Goal: Task Accomplishment & Management: Complete application form

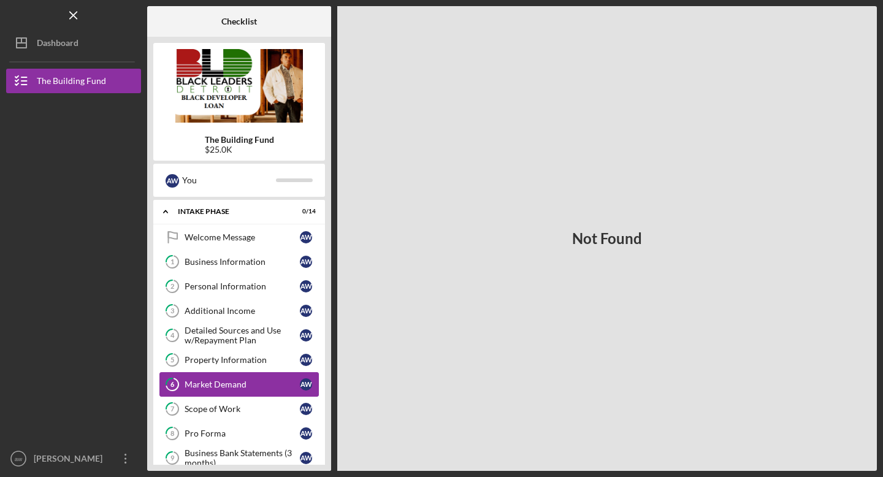
click at [224, 385] on div "Market Demand" at bounding box center [242, 385] width 115 height 10
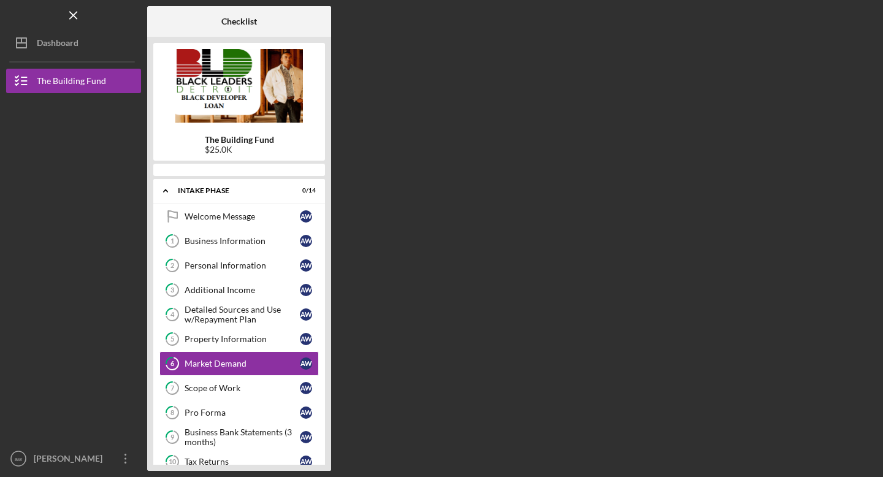
scroll to position [42, 0]
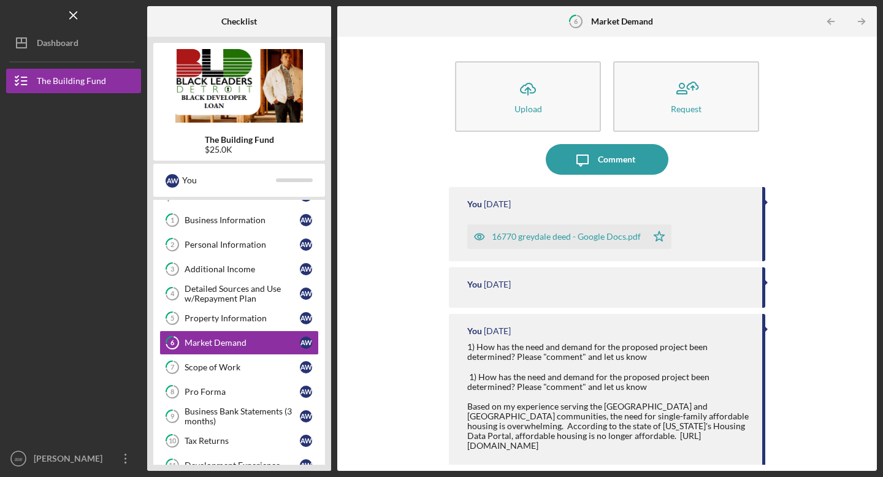
click at [540, 239] on div "16770 greydale deed - Google Docs.pdf" at bounding box center [566, 237] width 149 height 10
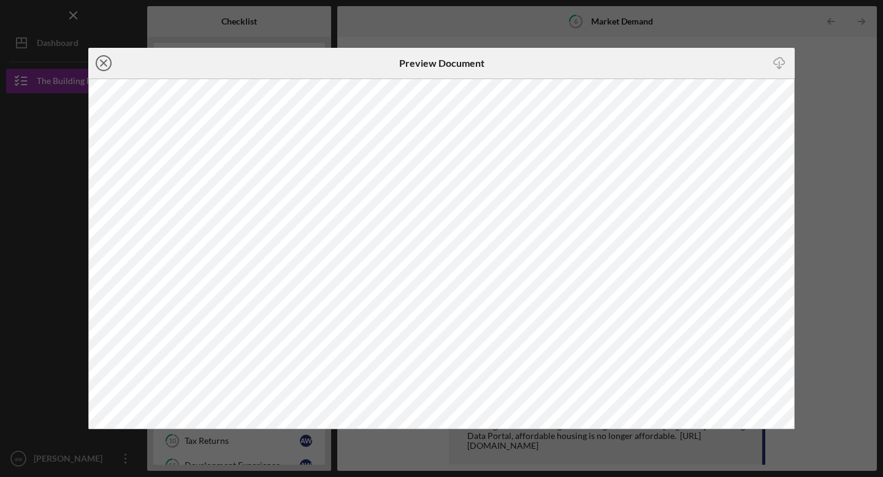
click at [105, 62] on icon "Icon/Close" at bounding box center [103, 63] width 31 height 31
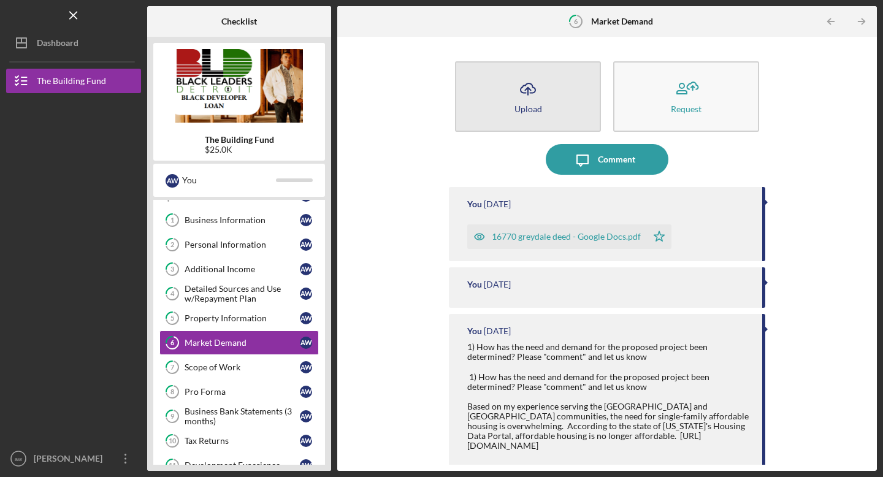
click at [532, 89] on icon "Icon/Upload" at bounding box center [528, 89] width 31 height 31
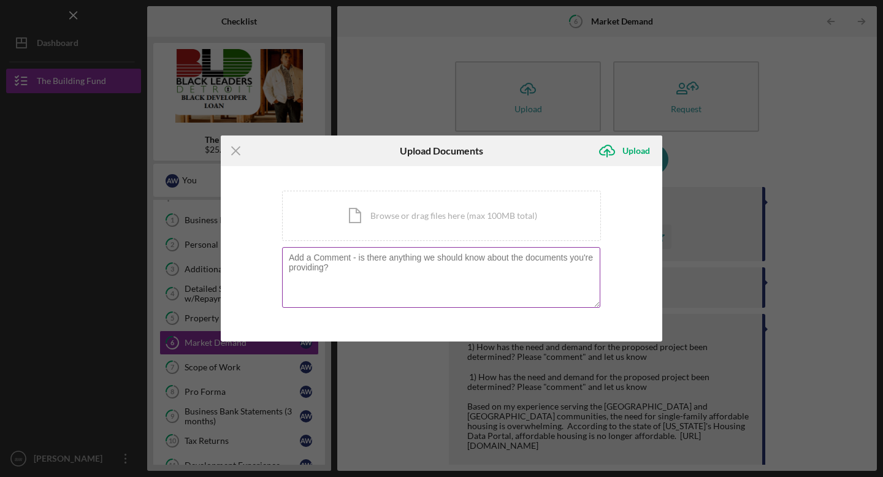
click at [377, 288] on textarea at bounding box center [441, 277] width 318 height 60
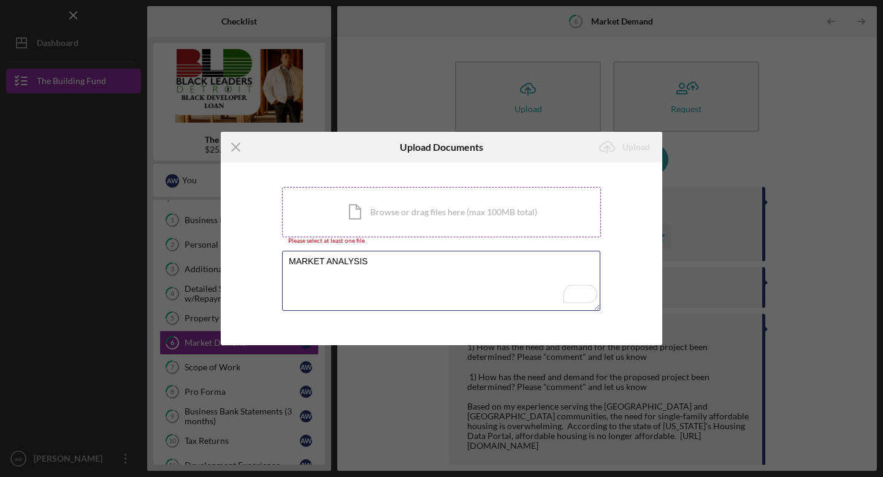
type textarea "MARKET ANALYSIS"
click at [467, 212] on div "Icon/Document Browse or drag files here (max 100MB total) Tap to choose files o…" at bounding box center [441, 212] width 319 height 50
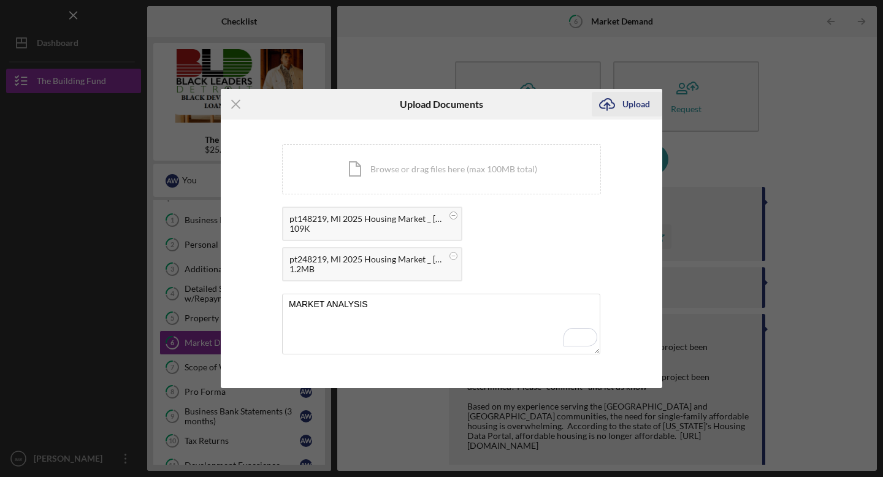
click at [630, 102] on div "Upload" at bounding box center [637, 104] width 28 height 25
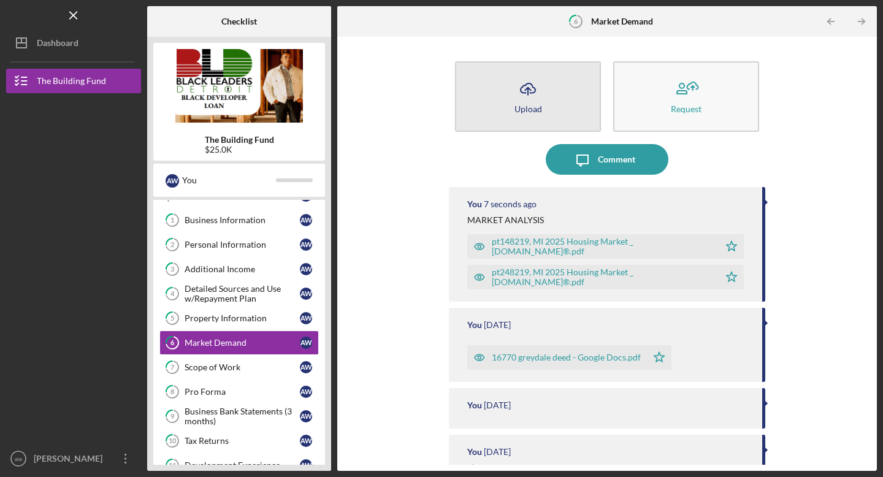
click at [528, 93] on icon "Icon/Upload" at bounding box center [528, 89] width 31 height 31
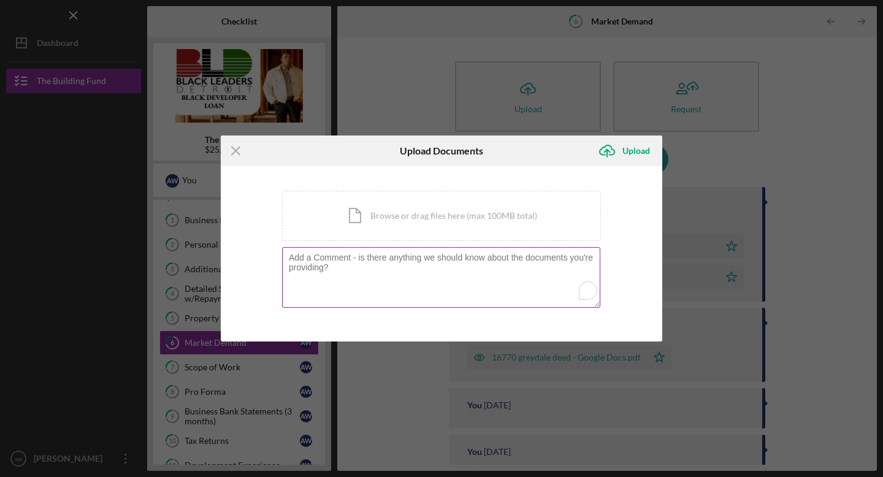
click at [397, 277] on textarea "To enrich screen reader interactions, please activate Accessibility in Grammarl…" at bounding box center [441, 277] width 318 height 60
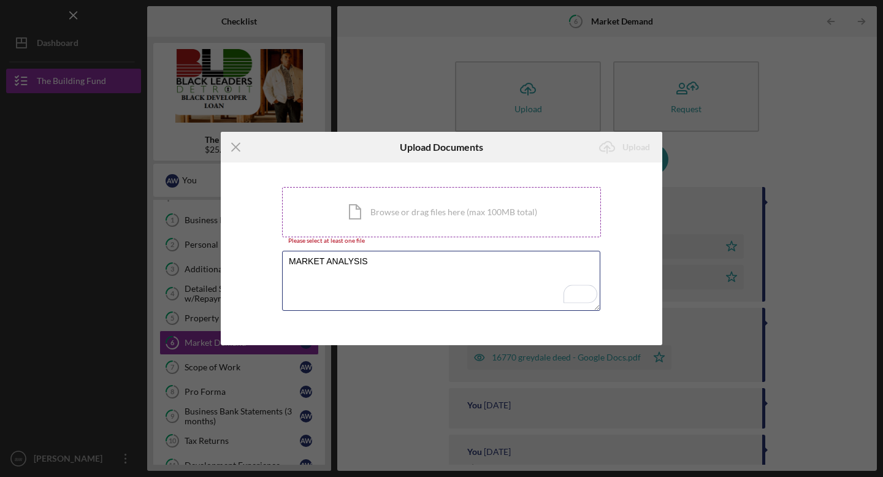
type textarea "MARKET ANALYSIS"
click at [501, 206] on div "Icon/Document Browse or drag files here (max 100MB total) Tap to choose files o…" at bounding box center [441, 212] width 319 height 50
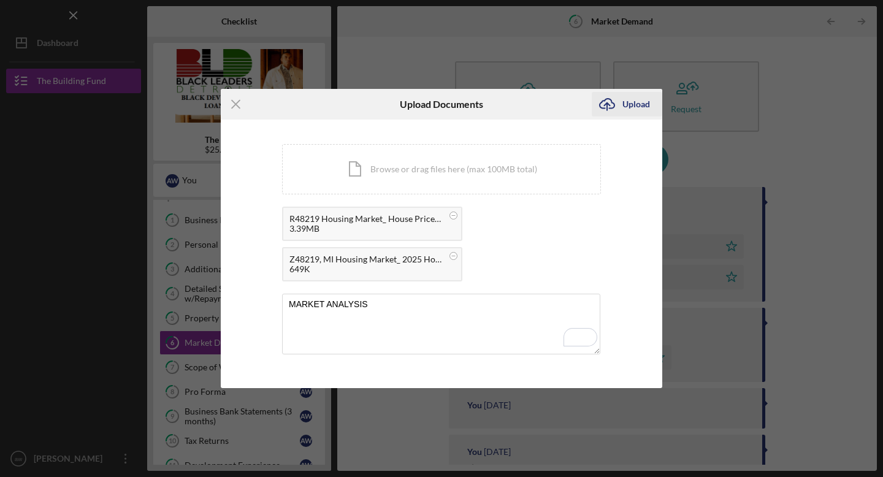
click at [624, 104] on div "Upload" at bounding box center [637, 104] width 28 height 25
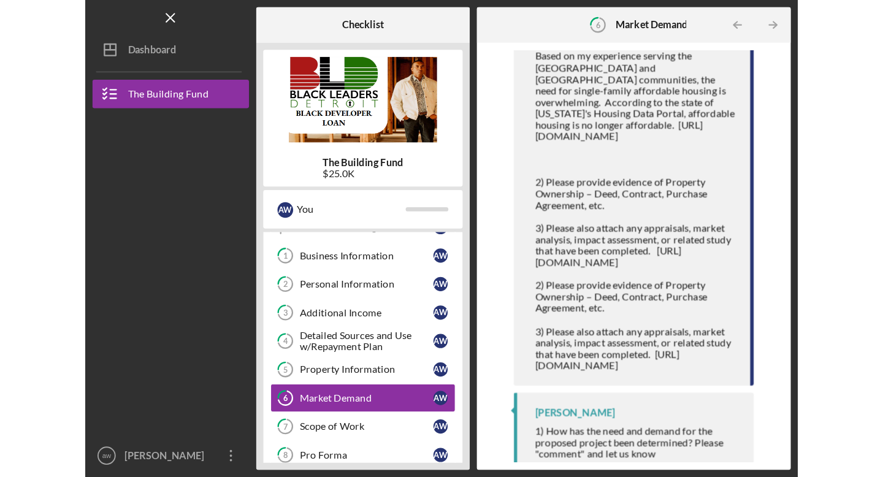
scroll to position [621, 0]
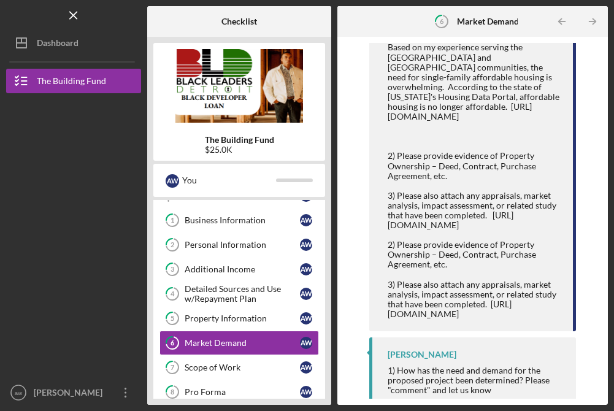
click at [385, 220] on div "You 2 weeks ago" at bounding box center [472, 134] width 207 height 396
click at [389, 217] on div "1) How has the need and demand for the proposed project been determined? Please…" at bounding box center [474, 141] width 173 height 355
click at [393, 217] on div "1) How has the need and demand for the proposed project been determined? Please…" at bounding box center [474, 141] width 173 height 355
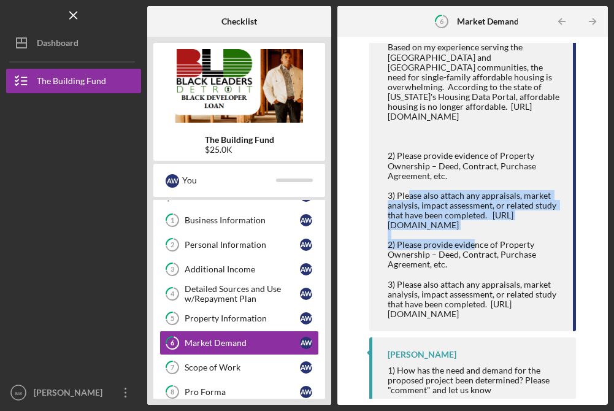
click at [393, 217] on div "1) How has the need and demand for the proposed project been determined? Please…" at bounding box center [474, 141] width 173 height 355
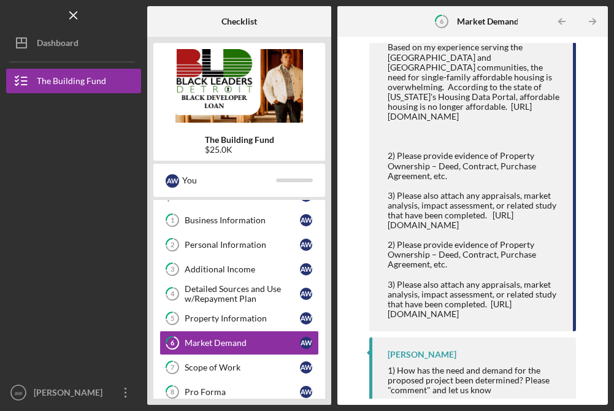
click at [394, 217] on div "1) How has the need and demand for the proposed project been determined? Please…" at bounding box center [474, 141] width 173 height 355
click at [395, 217] on div "1) How has the need and demand for the proposed project been determined? Please…" at bounding box center [474, 141] width 173 height 355
click at [409, 213] on div "1) How has the need and demand for the proposed project been determined? Please…" at bounding box center [474, 141] width 173 height 355
click at [408, 213] on div "1) How has the need and demand for the proposed project been determined? Please…" at bounding box center [474, 141] width 173 height 355
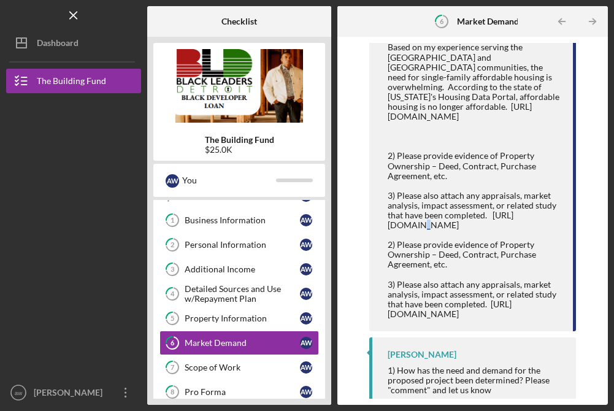
click at [408, 213] on div "1) How has the need and demand for the proposed project been determined? Please…" at bounding box center [474, 141] width 173 height 355
click at [465, 224] on div "1) How has the need and demand for the proposed project been determined? Please…" at bounding box center [474, 141] width 173 height 355
drag, startPoint x: 524, startPoint y: 213, endPoint x: 459, endPoint y: 215, distance: 64.4
click at [458, 216] on div "1) How has the need and demand for the proposed project been determined? Please…" at bounding box center [474, 141] width 173 height 355
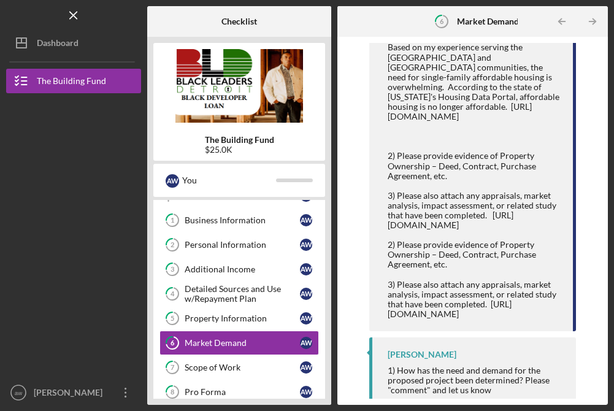
click at [539, 218] on div "1) How has the need and demand for the proposed project been determined? Please…" at bounding box center [474, 141] width 173 height 355
drag, startPoint x: 537, startPoint y: 218, endPoint x: 389, endPoint y: 216, distance: 148.4
click at [386, 217] on div "You 2 weeks ago" at bounding box center [472, 134] width 207 height 396
copy div "https://mihousingdata.org/data_portal"
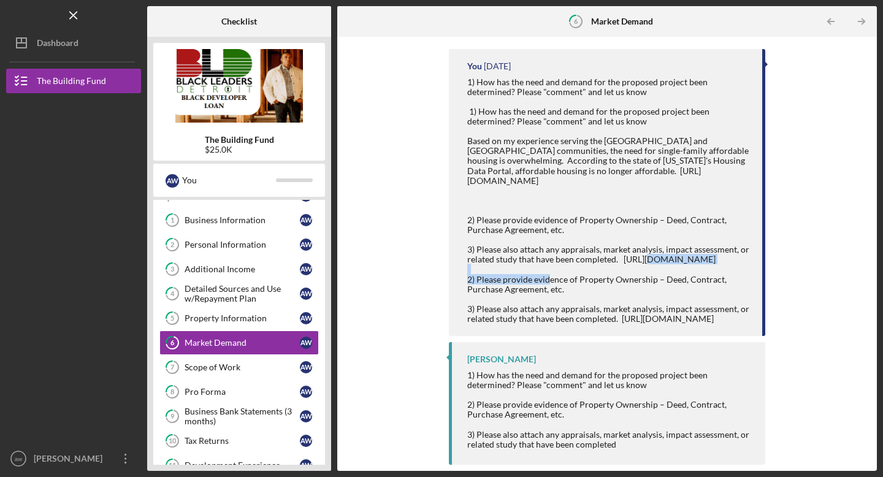
scroll to position [527, 0]
click at [628, 193] on div "1) How has the need and demand for the proposed project been determined? Please…" at bounding box center [608, 200] width 283 height 247
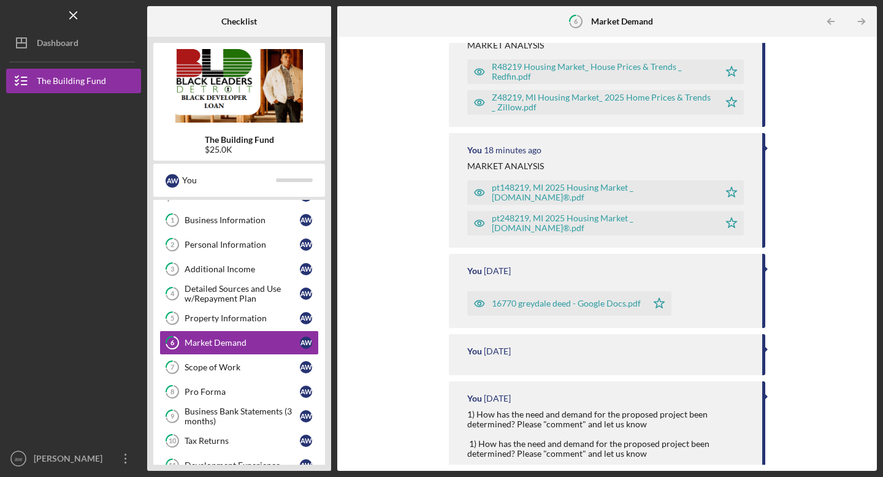
scroll to position [0, 0]
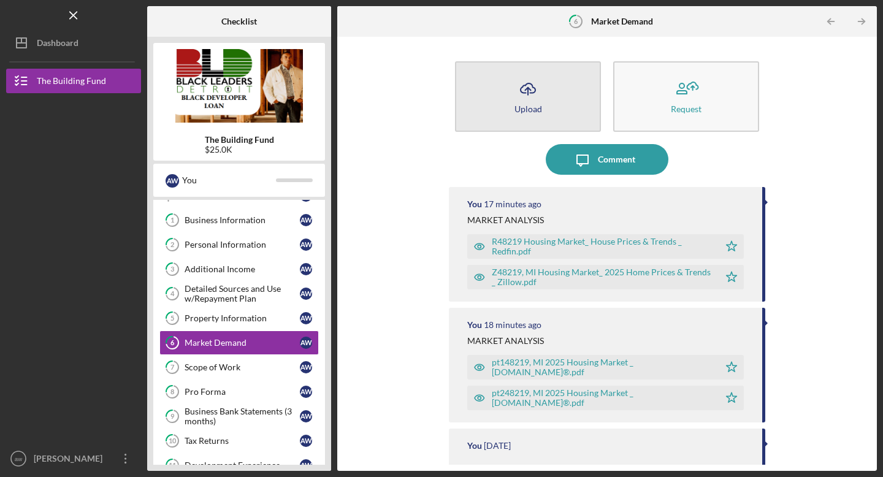
click at [534, 104] on div "Upload" at bounding box center [529, 108] width 28 height 9
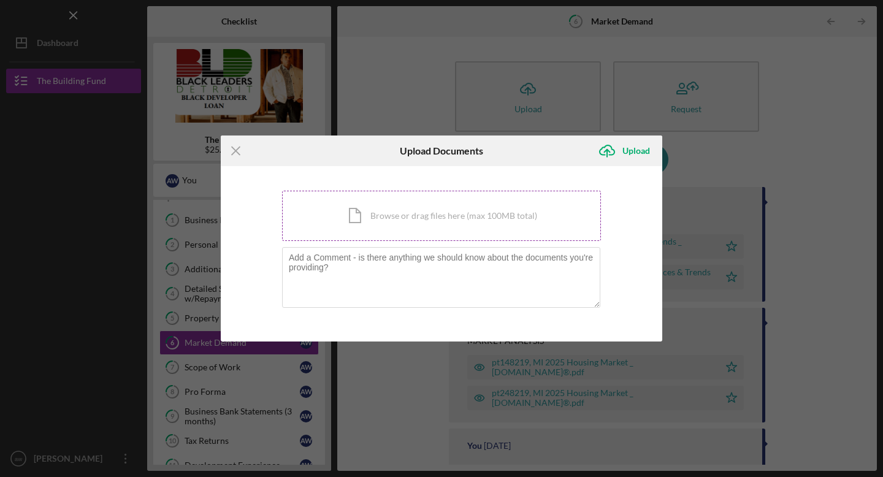
click at [427, 229] on div "Icon/Document Browse or drag files here (max 100MB total) Tap to choose files o…" at bounding box center [441, 216] width 319 height 50
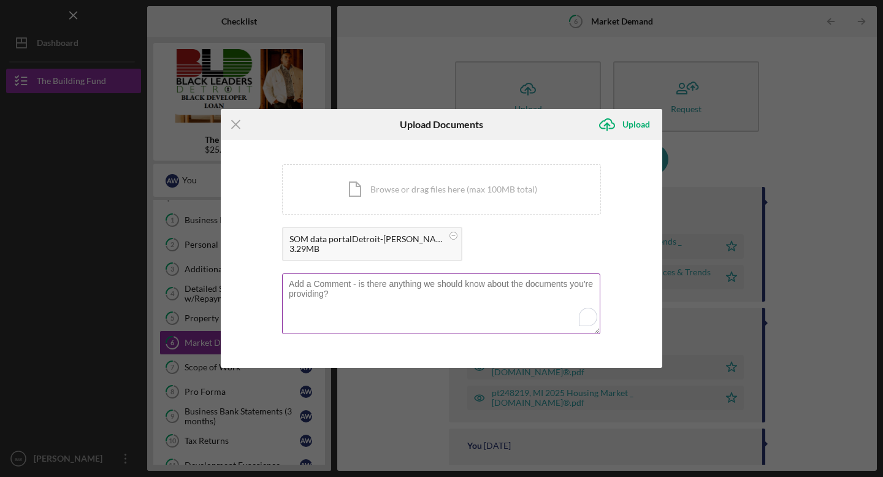
click at [454, 312] on textarea "To enrich screen reader interactions, please activate Accessibility in Grammarl…" at bounding box center [441, 304] width 318 height 60
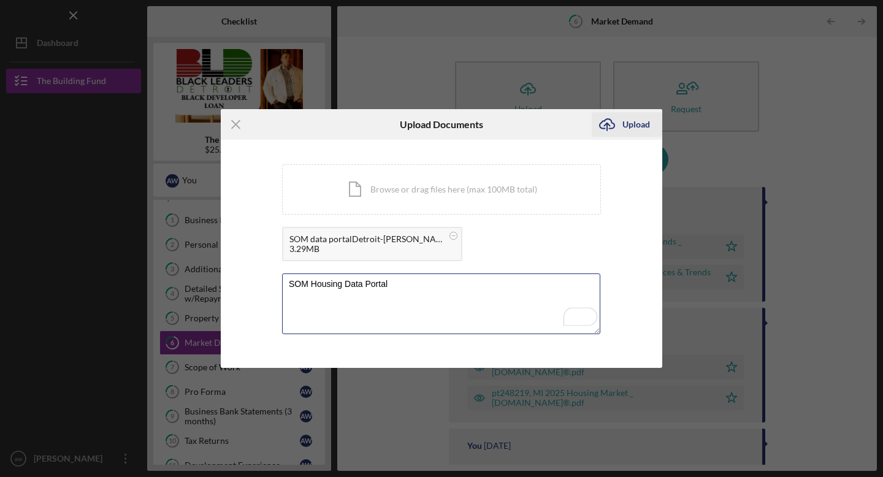
type textarea "SOM Housing Data Portal"
click at [631, 125] on div "Upload" at bounding box center [637, 124] width 28 height 25
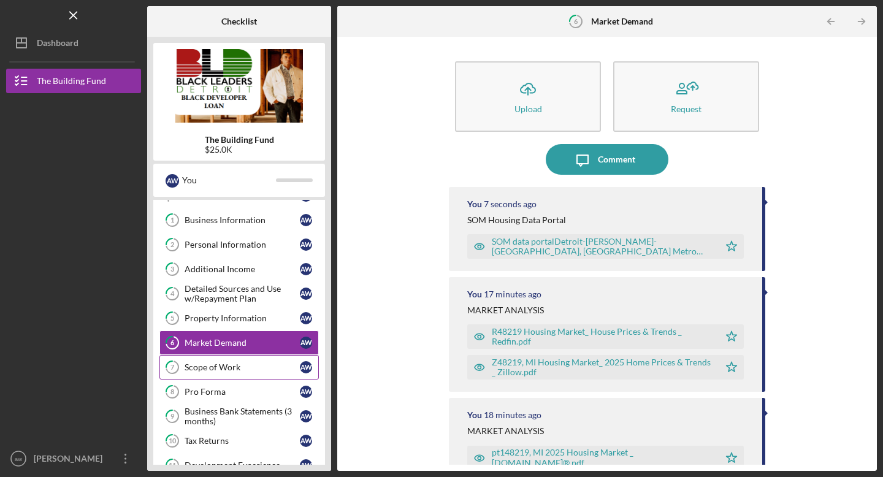
click at [233, 369] on div "Scope of Work" at bounding box center [242, 367] width 115 height 10
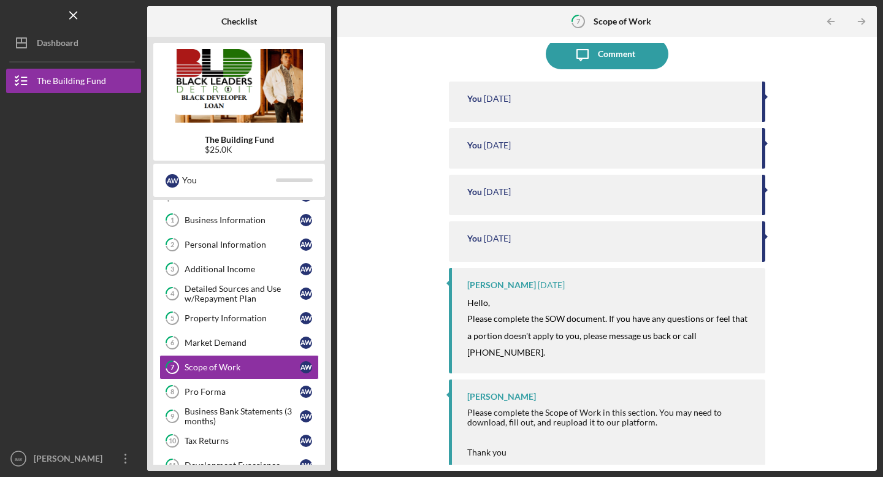
scroll to position [127, 0]
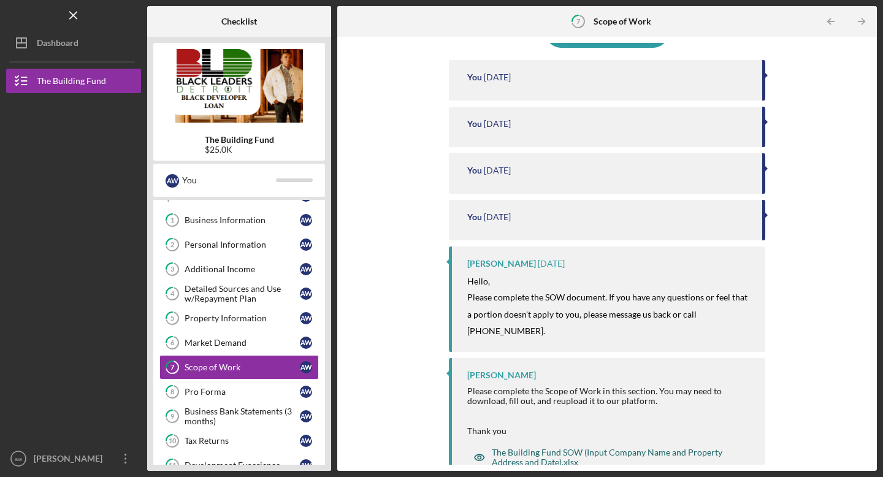
click at [531, 448] on div "The Building Fund SOW (Input Company Name and Property Address and Date).xlsx" at bounding box center [616, 458] width 249 height 20
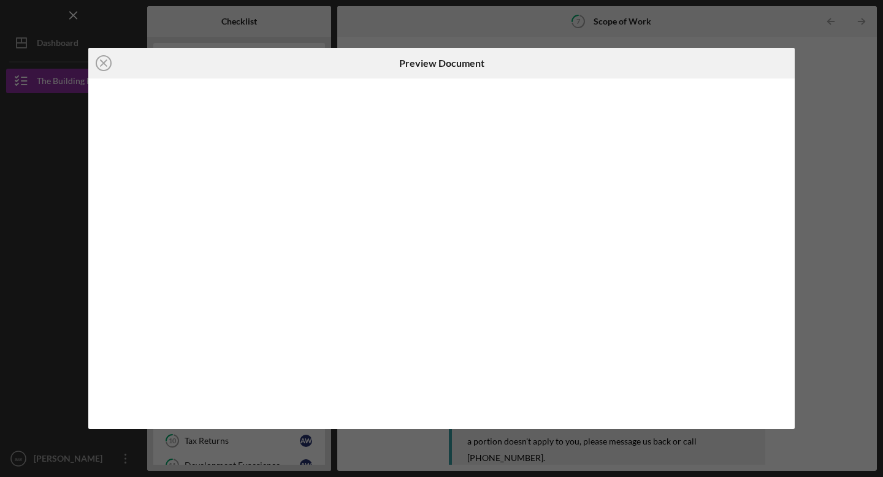
scroll to position [127, 0]
click at [102, 61] on line at bounding box center [104, 63] width 6 height 6
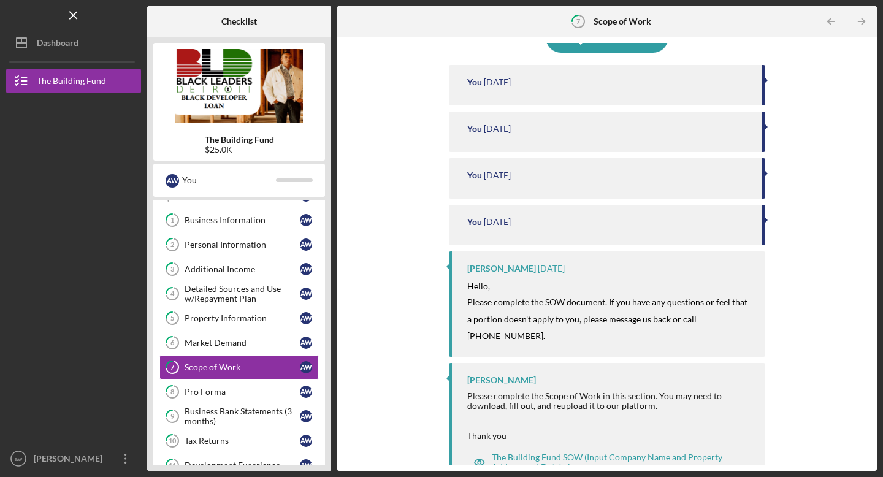
scroll to position [127, 0]
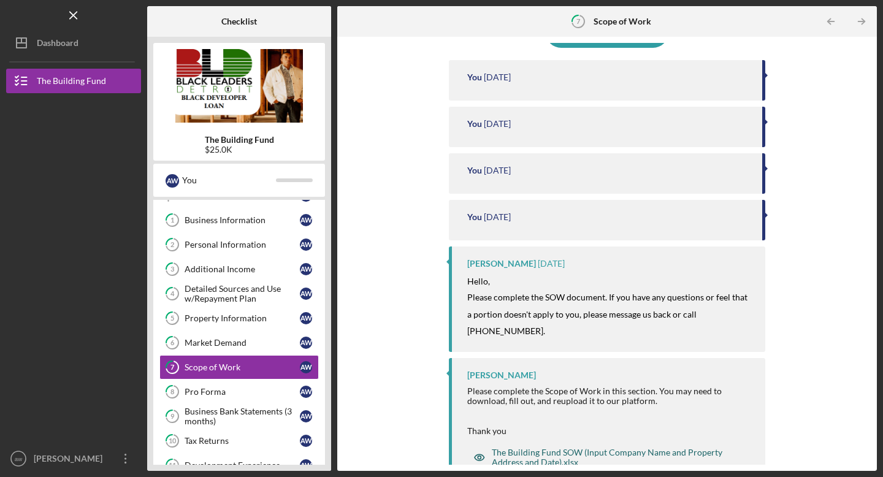
click at [572, 448] on div "The Building Fund SOW (Input Company Name and Property Address and Date).xlsx" at bounding box center [616, 458] width 249 height 20
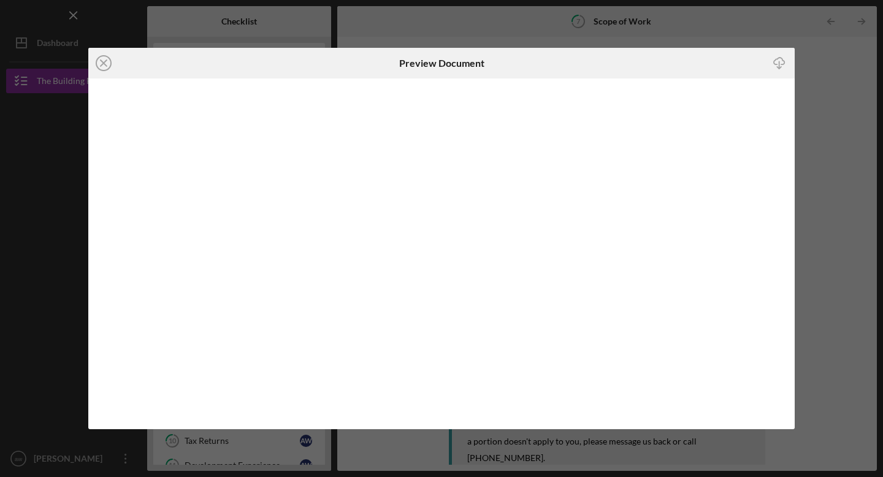
click at [781, 64] on icon "Icon/Download" at bounding box center [780, 63] width 28 height 28
click at [101, 64] on line at bounding box center [104, 63] width 6 height 6
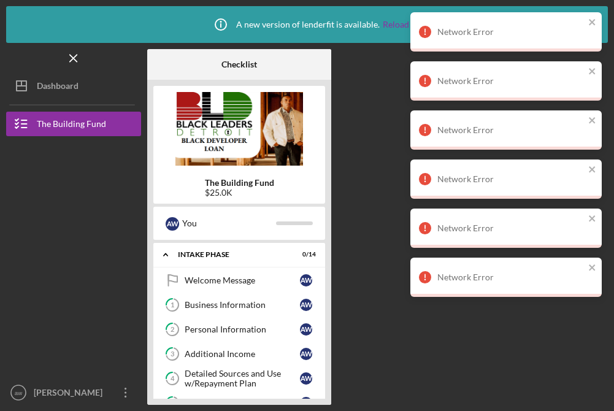
scroll to position [1, 0]
